Goal: Task Accomplishment & Management: Use online tool/utility

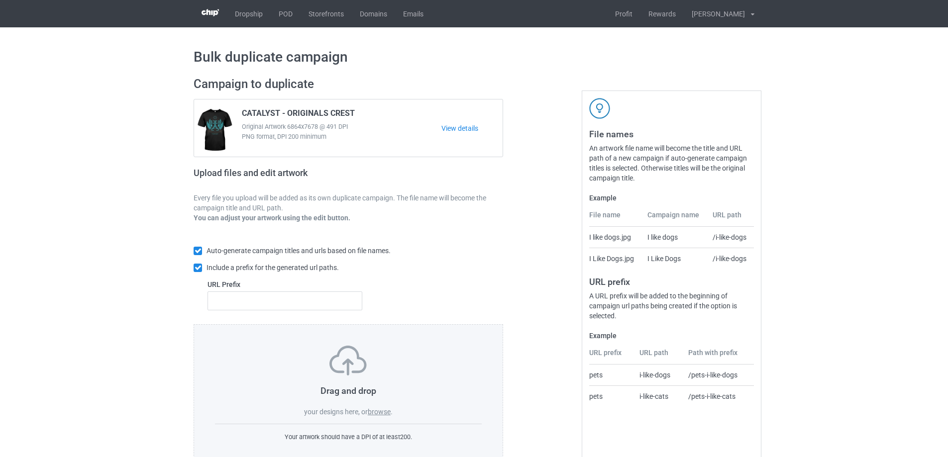
click at [379, 411] on label "browse" at bounding box center [379, 412] width 23 height 8
click at [0, 0] on input "browse" at bounding box center [0, 0] width 0 height 0
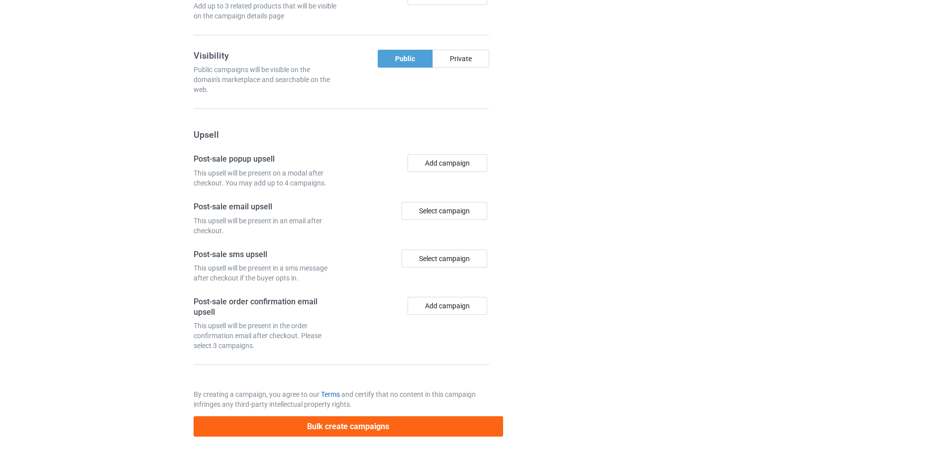
scroll to position [922, 0]
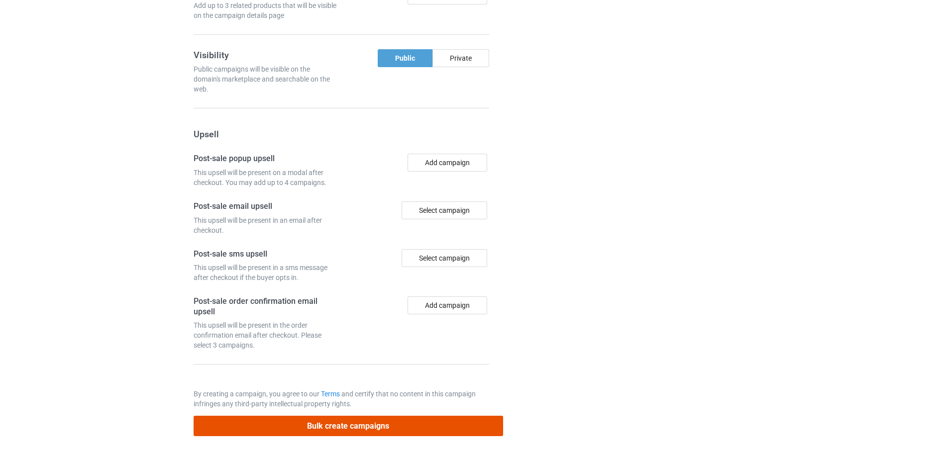
click at [335, 428] on button "Bulk create campaigns" at bounding box center [349, 426] width 310 height 20
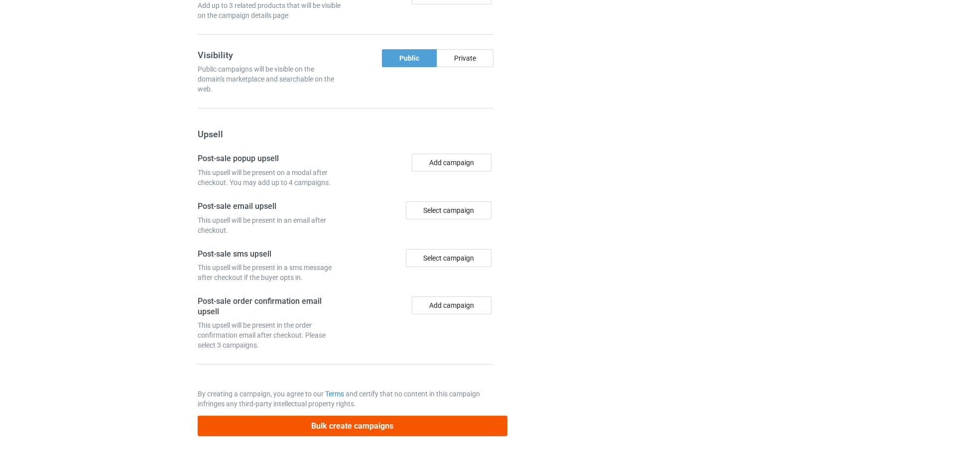
scroll to position [0, 0]
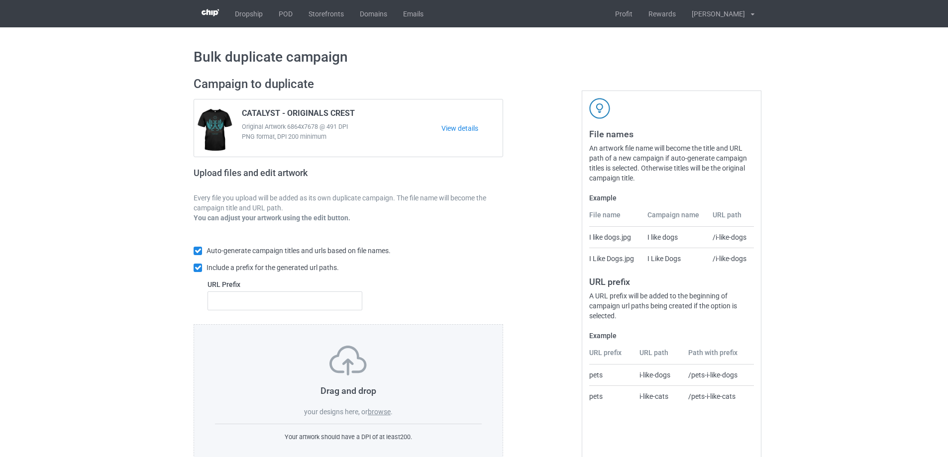
click at [375, 407] on div "Drag and drop your designs here, or browse ." at bounding box center [348, 381] width 267 height 71
click at [376, 412] on label "browse" at bounding box center [379, 412] width 23 height 8
click at [0, 0] on input "browse" at bounding box center [0, 0] width 0 height 0
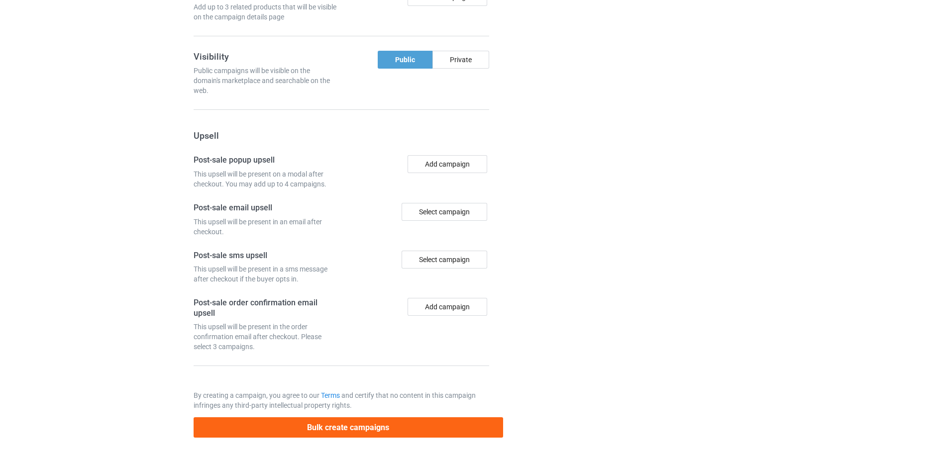
scroll to position [1089, 0]
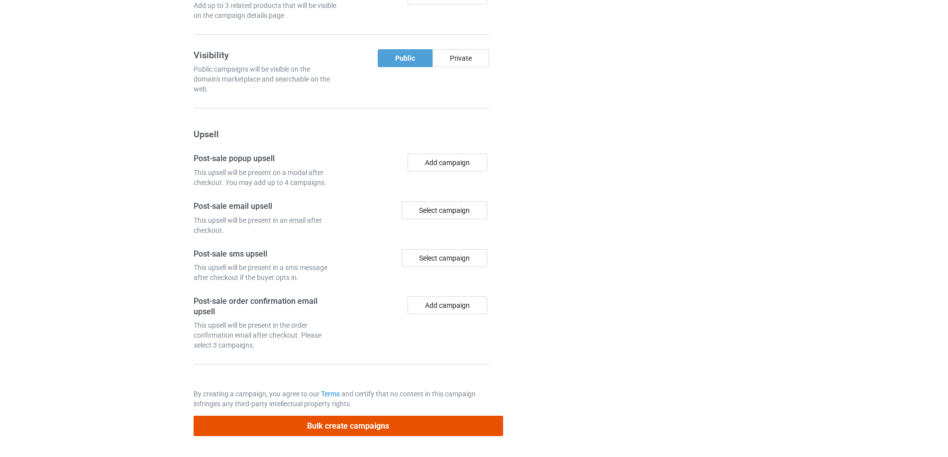
click at [392, 435] on button "Bulk create campaigns" at bounding box center [349, 426] width 310 height 20
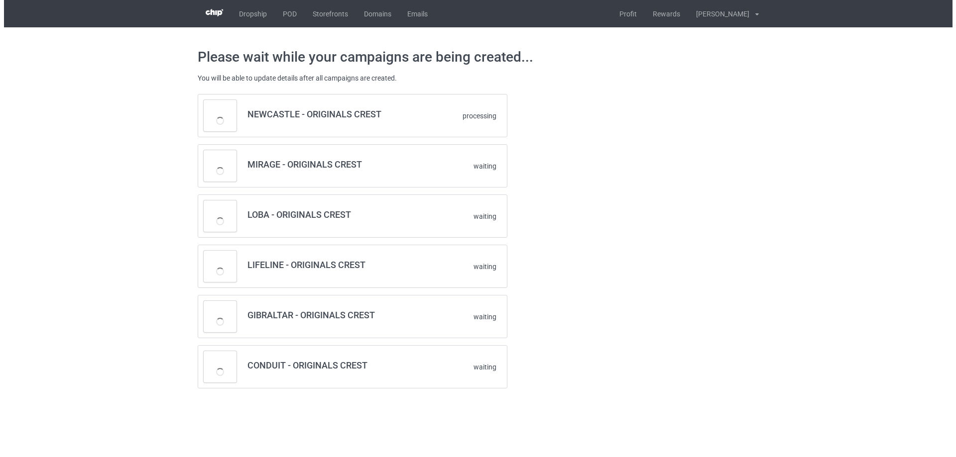
scroll to position [0, 0]
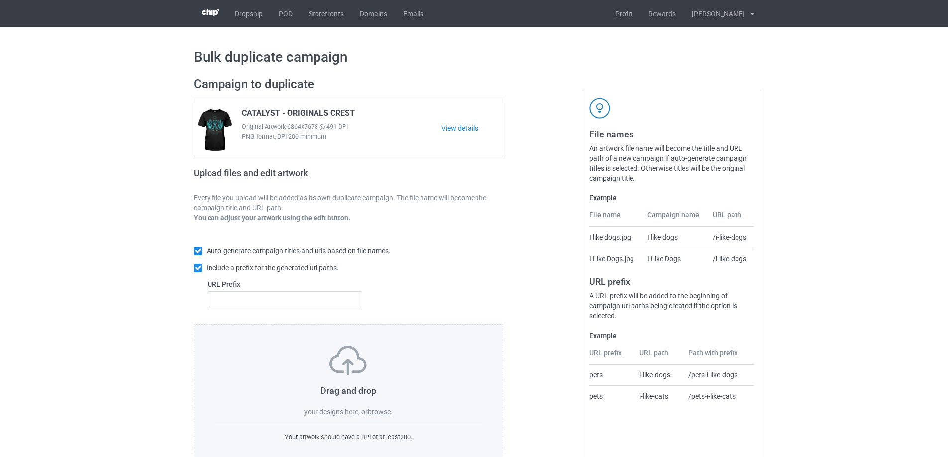
click at [383, 413] on label "browse" at bounding box center [379, 412] width 23 height 8
click at [0, 0] on input "browse" at bounding box center [0, 0] width 0 height 0
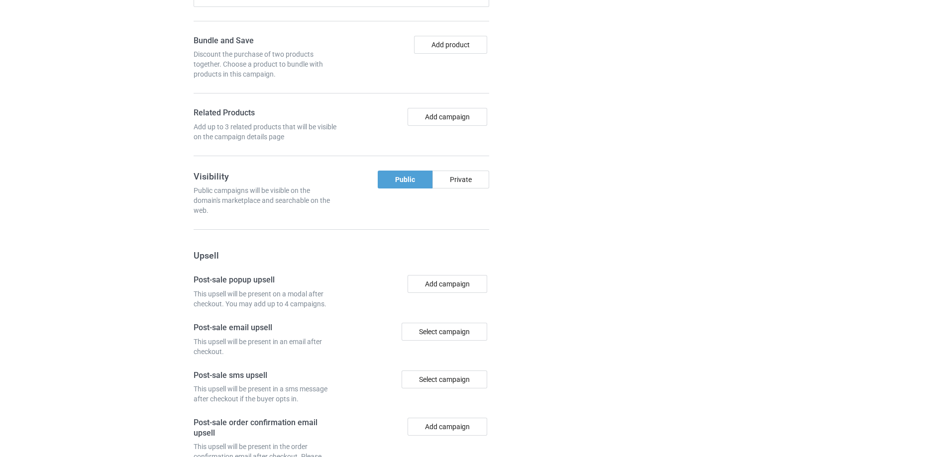
scroll to position [1089, 0]
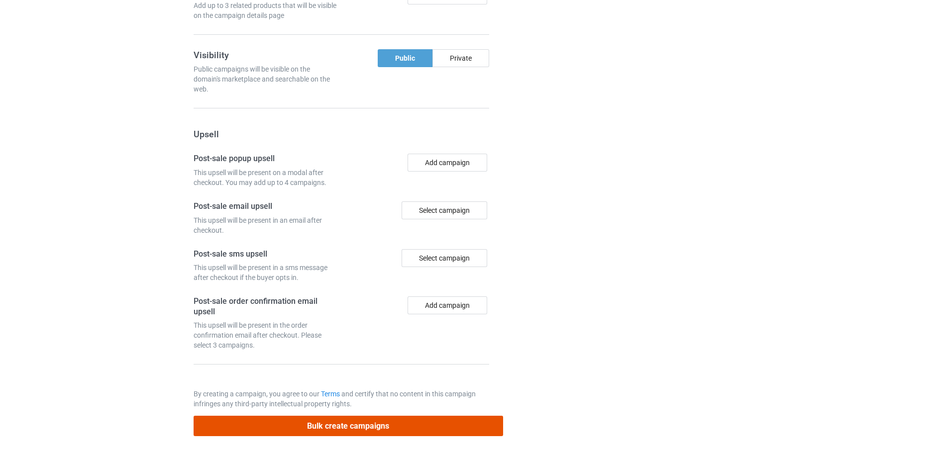
click at [294, 425] on button "Bulk create campaigns" at bounding box center [349, 426] width 310 height 20
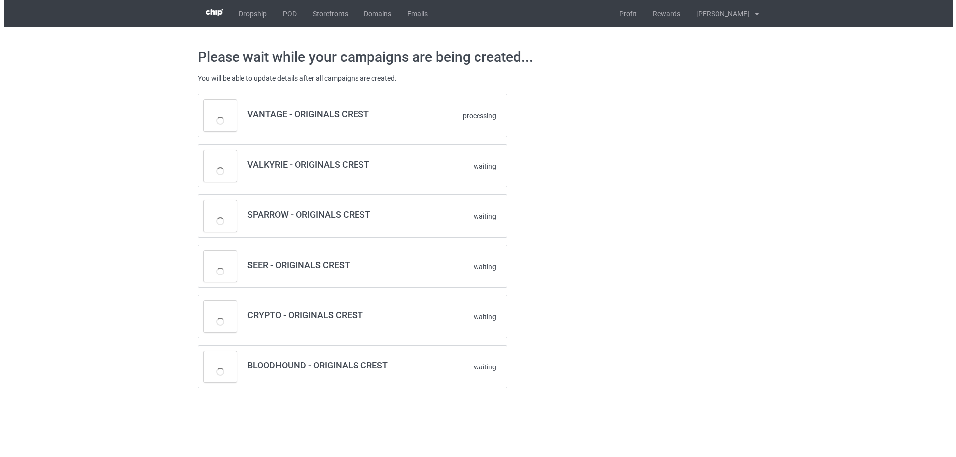
scroll to position [0, 0]
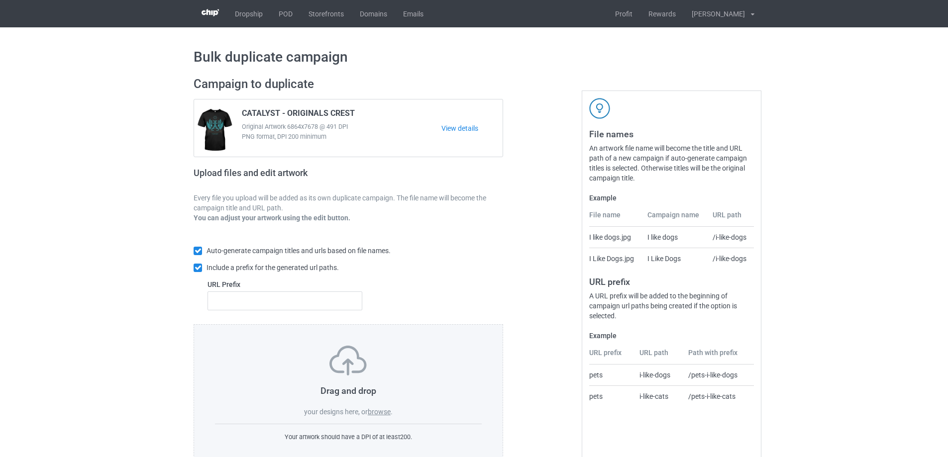
click at [378, 414] on label "browse" at bounding box center [379, 412] width 23 height 8
click at [0, 0] on input "browse" at bounding box center [0, 0] width 0 height 0
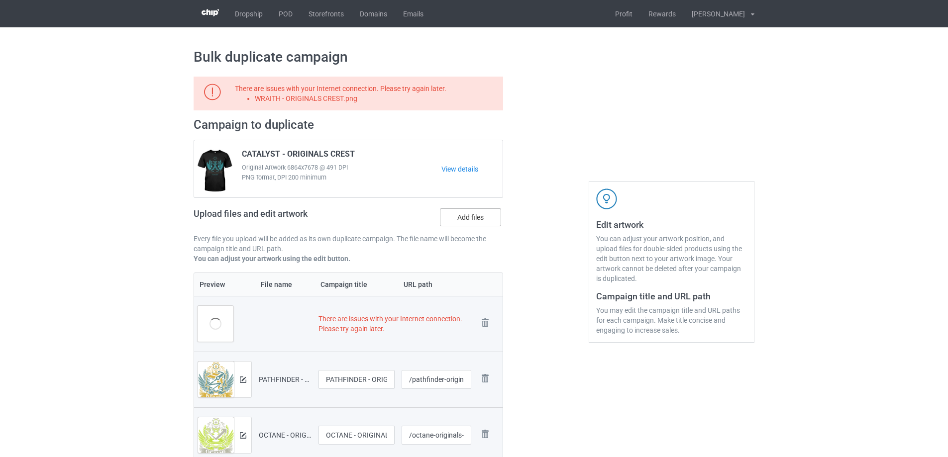
click at [479, 220] on label "Add files" at bounding box center [470, 218] width 61 height 18
click at [0, 0] on input "Add files" at bounding box center [0, 0] width 0 height 0
click at [489, 320] on img at bounding box center [485, 323] width 14 height 14
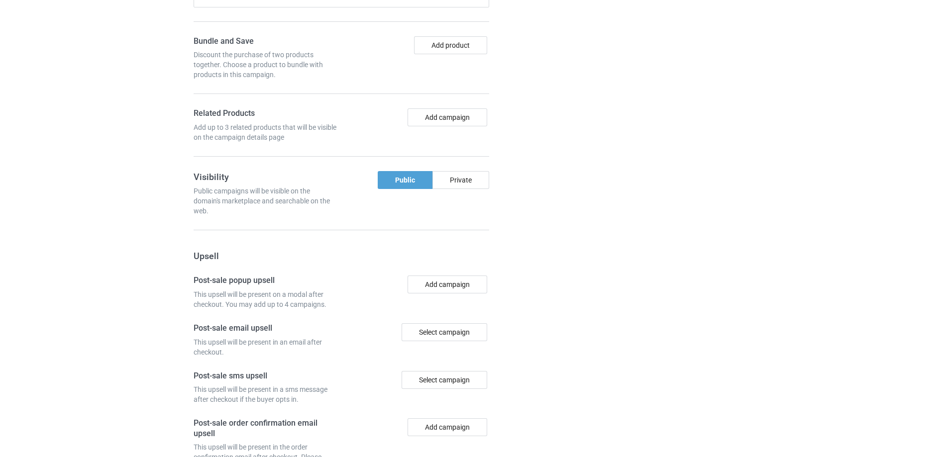
scroll to position [1089, 0]
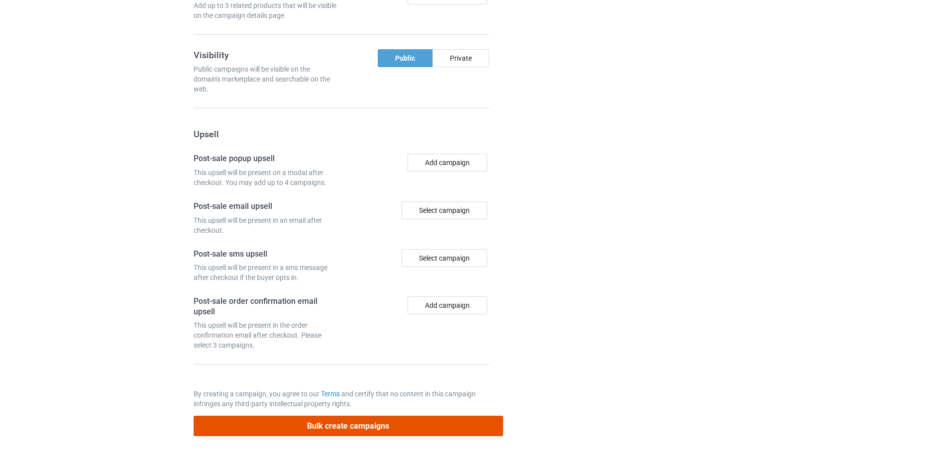
click at [361, 433] on button "Bulk create campaigns" at bounding box center [349, 426] width 310 height 20
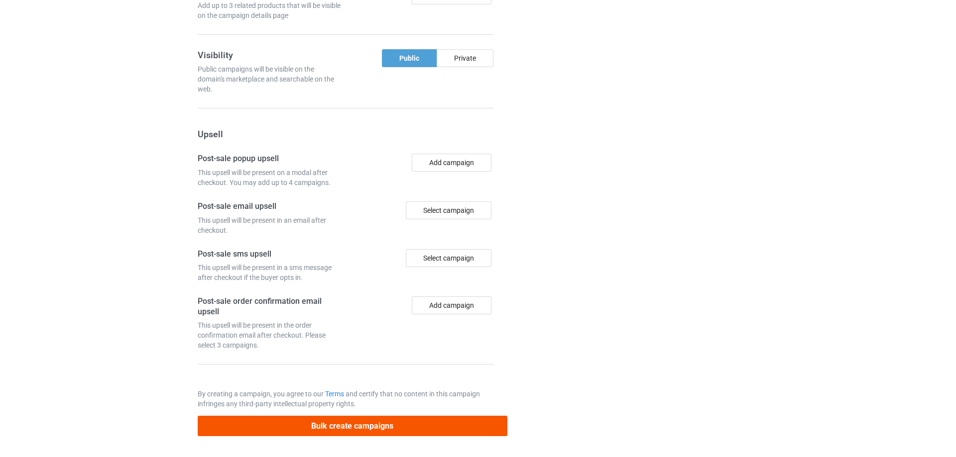
scroll to position [0, 0]
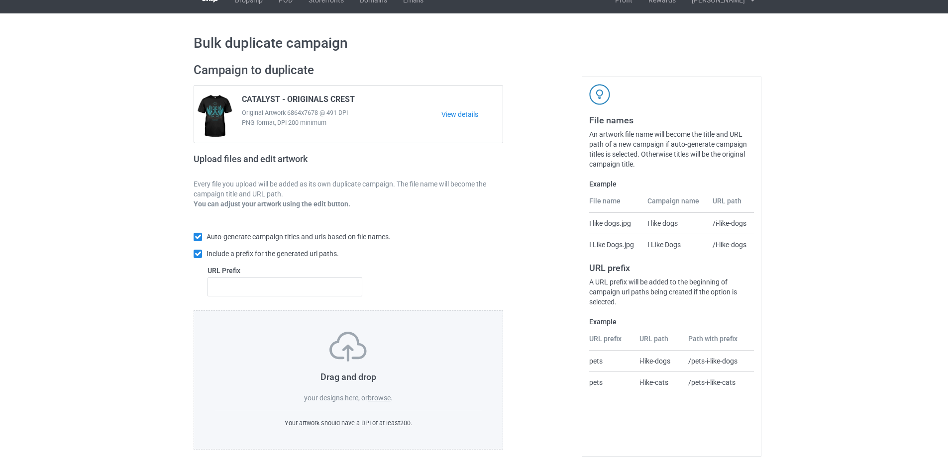
scroll to position [28, 0]
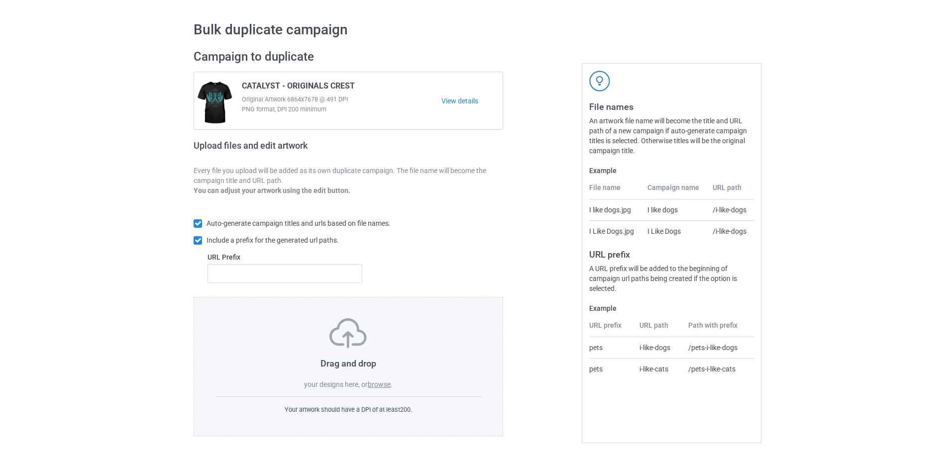
click at [383, 384] on label "browse" at bounding box center [379, 385] width 23 height 8
click at [0, 0] on input "browse" at bounding box center [0, 0] width 0 height 0
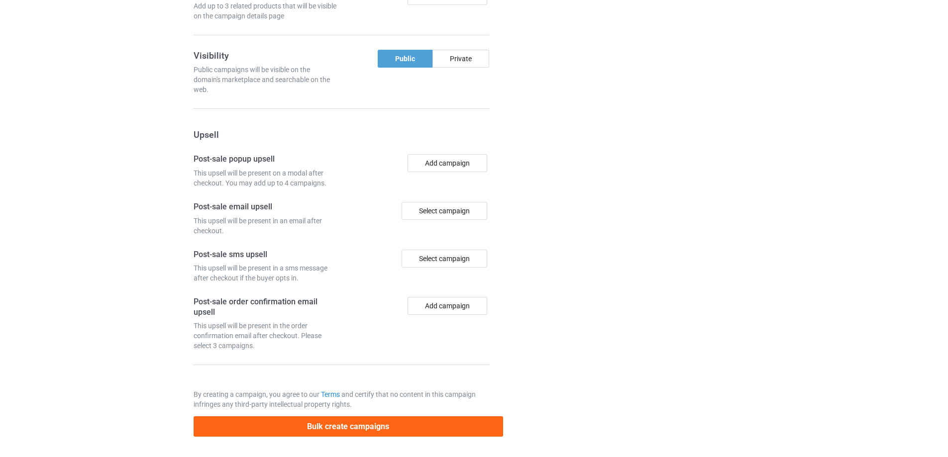
scroll to position [1033, 0]
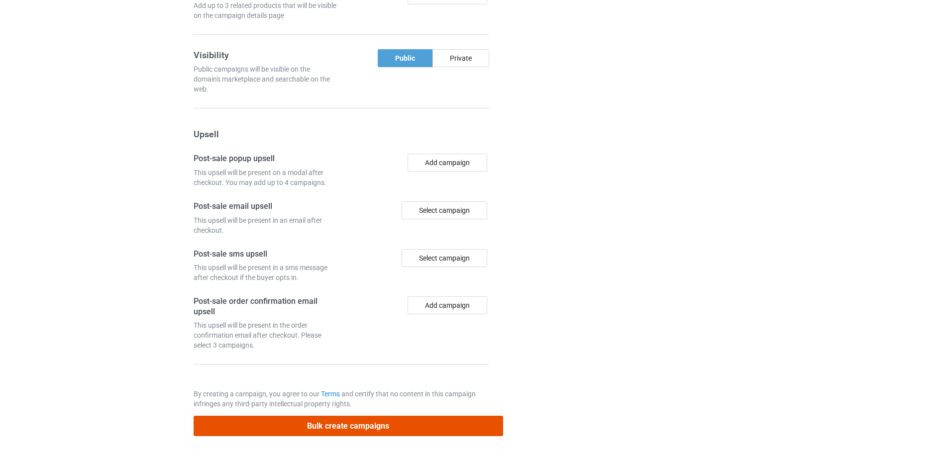
click at [371, 417] on button "Bulk create campaigns" at bounding box center [349, 426] width 310 height 20
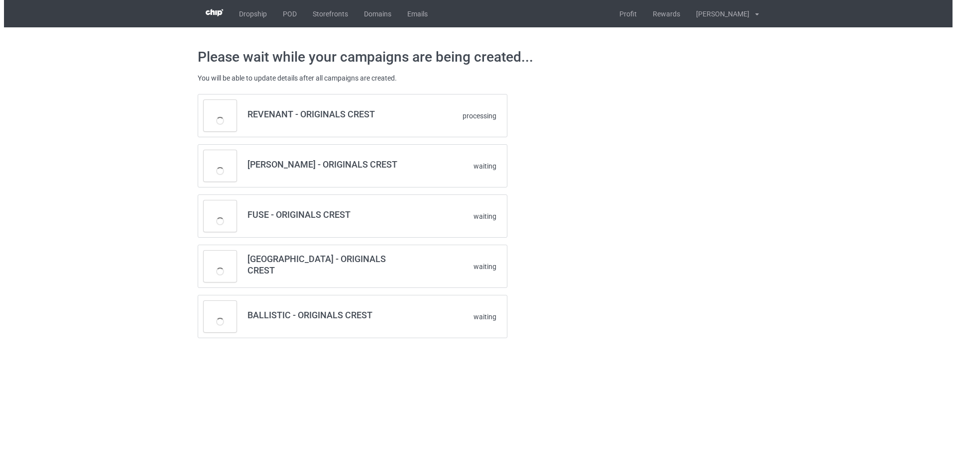
scroll to position [0, 0]
